Goal: Task Accomplishment & Management: Manage account settings

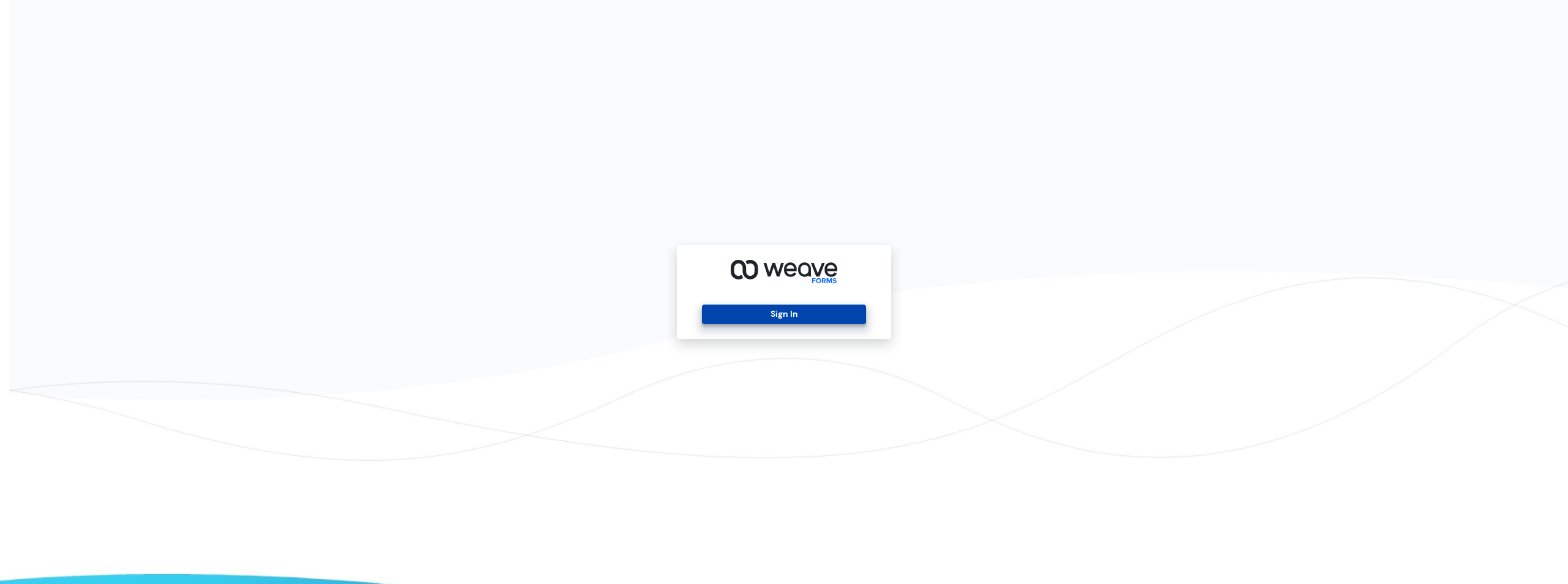
click at [786, 316] on button "Sign In" at bounding box center [783, 314] width 163 height 20
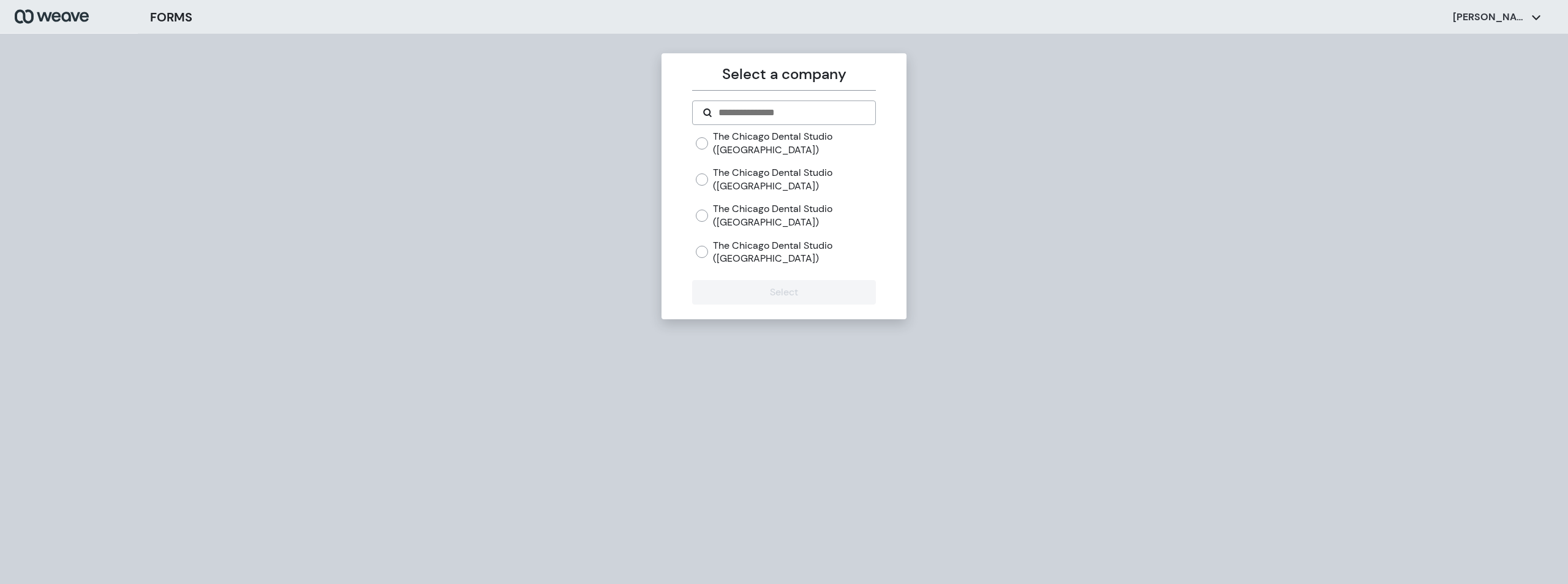
click at [699, 203] on div "The Chicago Dental Studio ([GEOGRAPHIC_DATA])" at bounding box center [785, 216] width 180 height 27
click at [700, 208] on div "The Chicago Dental Studio ([GEOGRAPHIC_DATA])" at bounding box center [785, 216] width 180 height 27
click at [765, 288] on button "Select" at bounding box center [784, 292] width 183 height 24
